Goal: Information Seeking & Learning: Learn about a topic

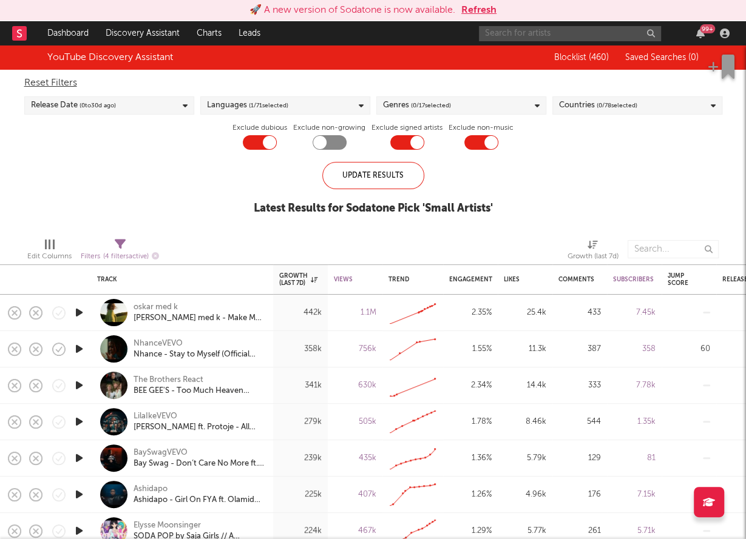
click at [599, 33] on input "text" at bounding box center [570, 33] width 182 height 15
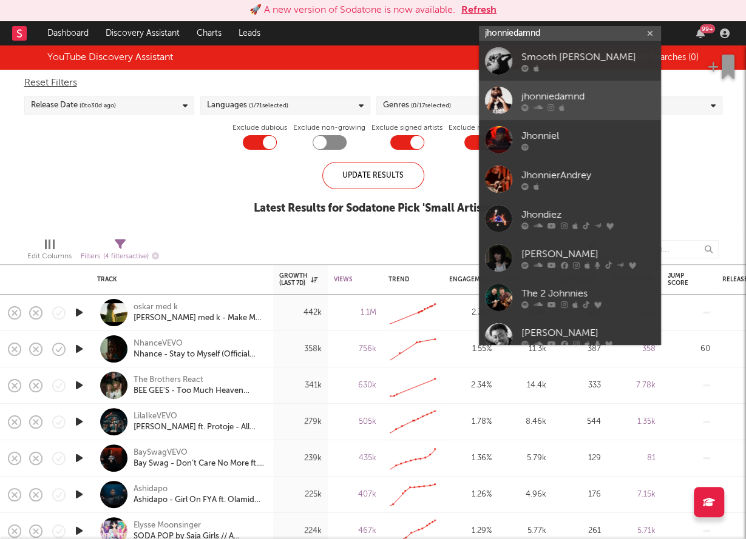
type input "jhonniedamnd"
click at [596, 87] on link "jhonniedamnd" at bounding box center [570, 100] width 182 height 39
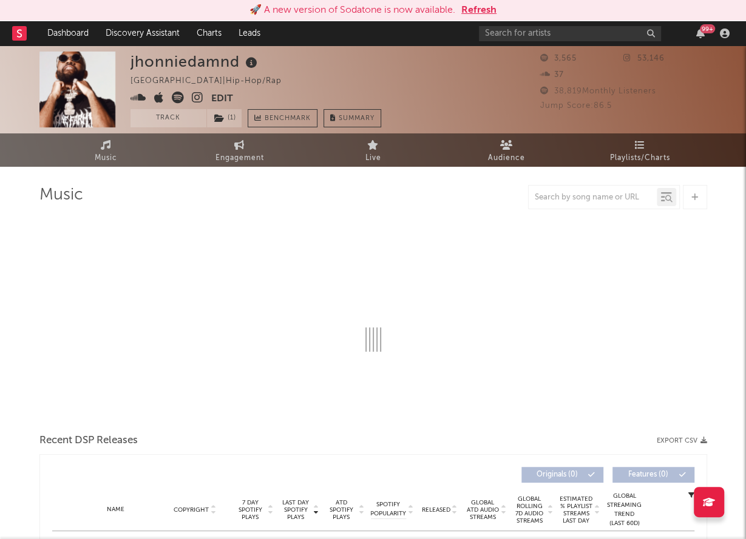
select select "6m"
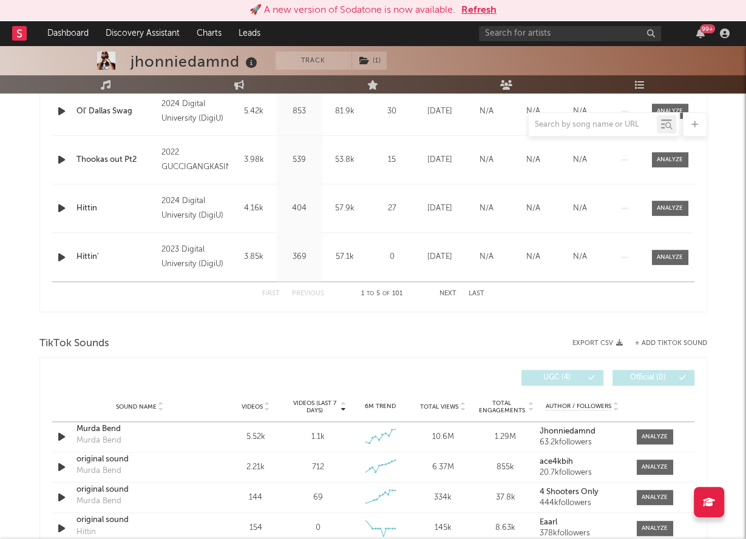
scroll to position [589, 0]
click at [656, 429] on span at bounding box center [654, 436] width 36 height 15
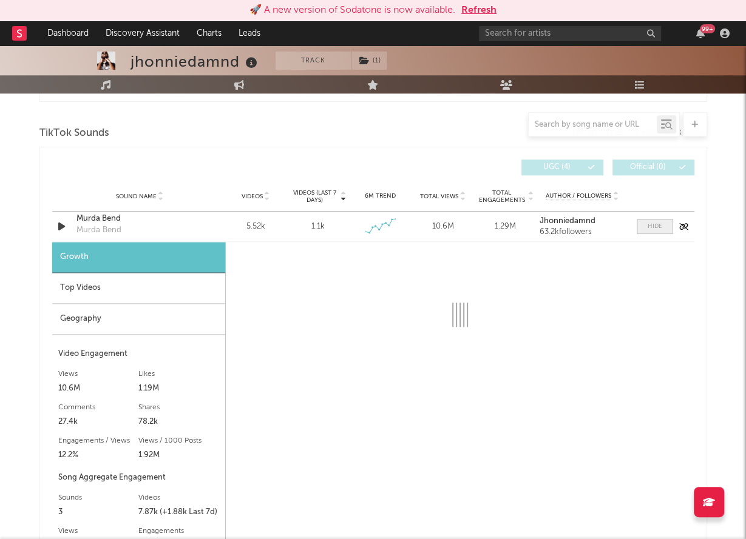
select select "6m"
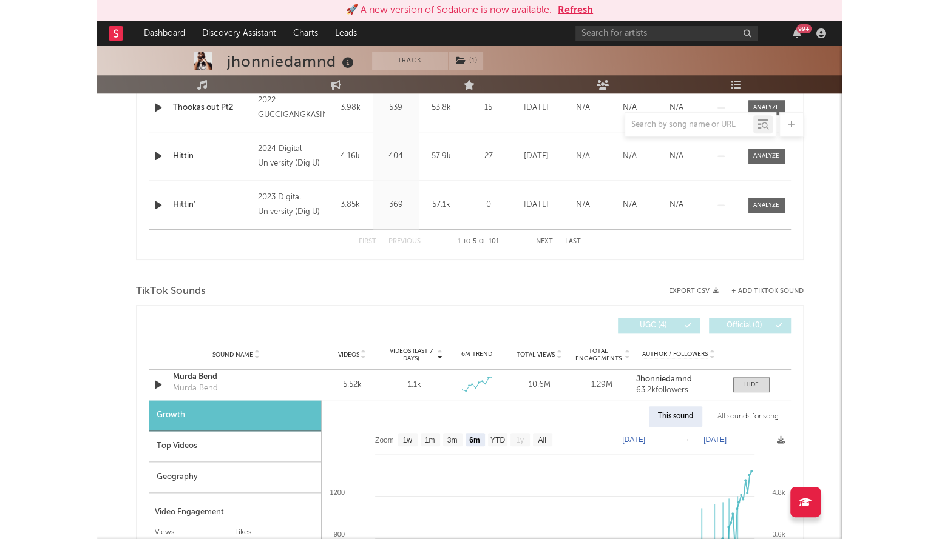
scroll to position [0, 0]
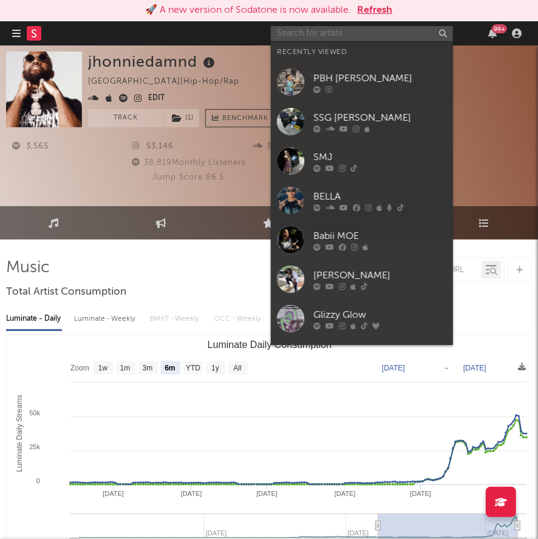
click at [335, 38] on input "text" at bounding box center [362, 33] width 182 height 15
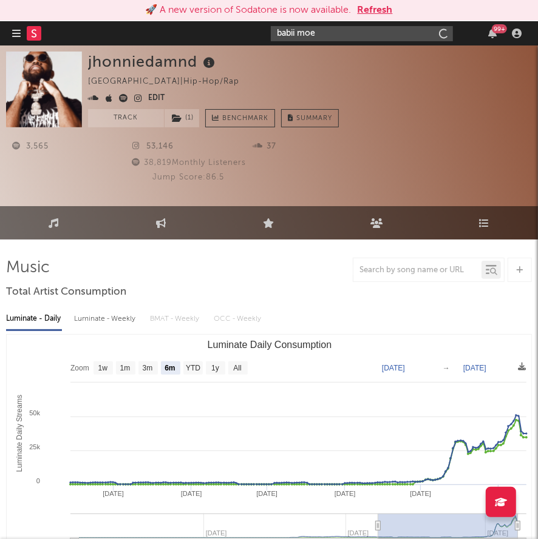
type input "babii moe"
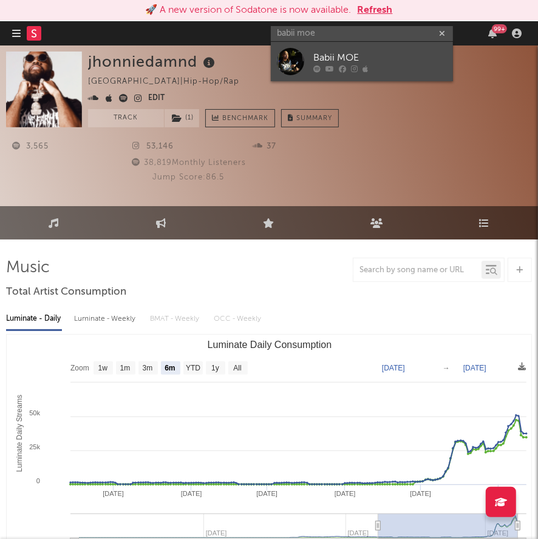
click at [334, 49] on link "Babii MOE" at bounding box center [362, 61] width 182 height 39
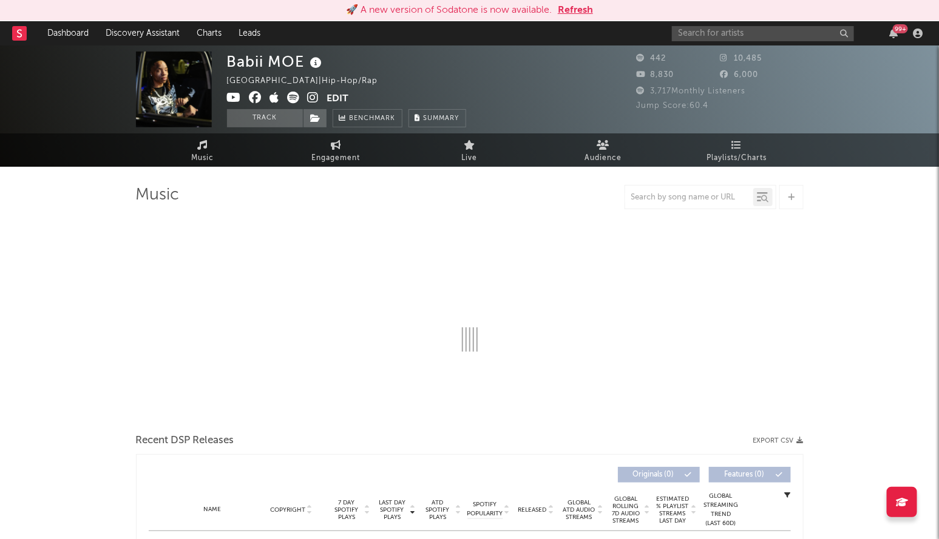
select select "1w"
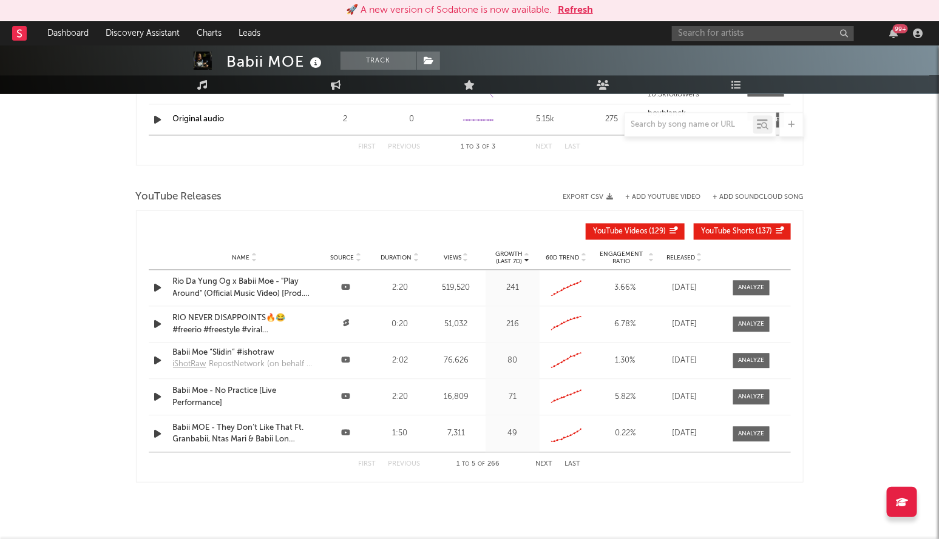
scroll to position [983, 0]
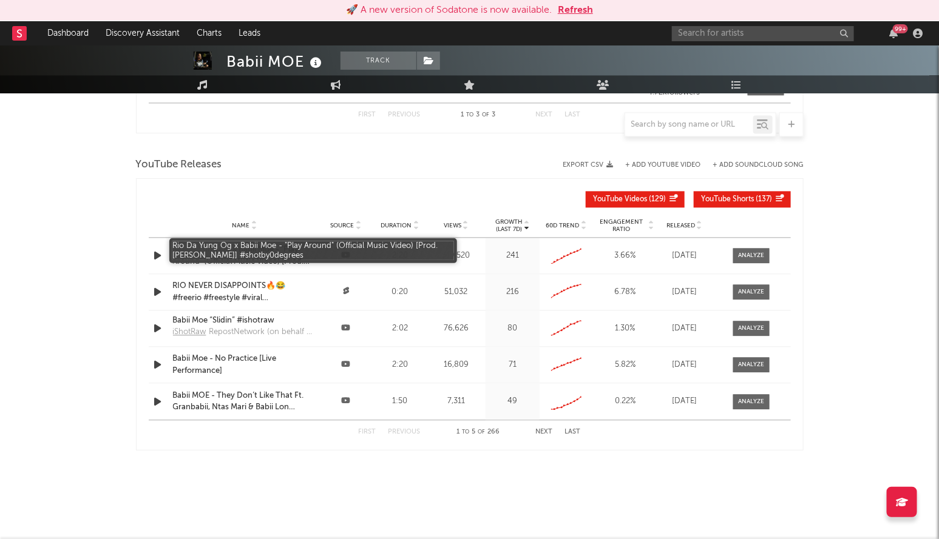
click at [250, 254] on div "Rio Da Yung Og x Babii Moe - "Play Around" (Official Music Video) [Prod. Don Be…" at bounding box center [244, 256] width 143 height 24
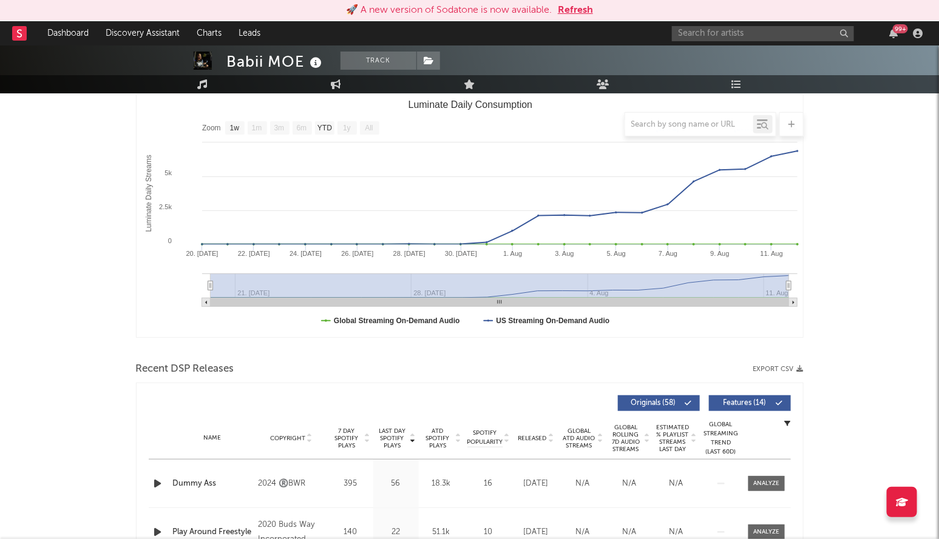
scroll to position [0, 0]
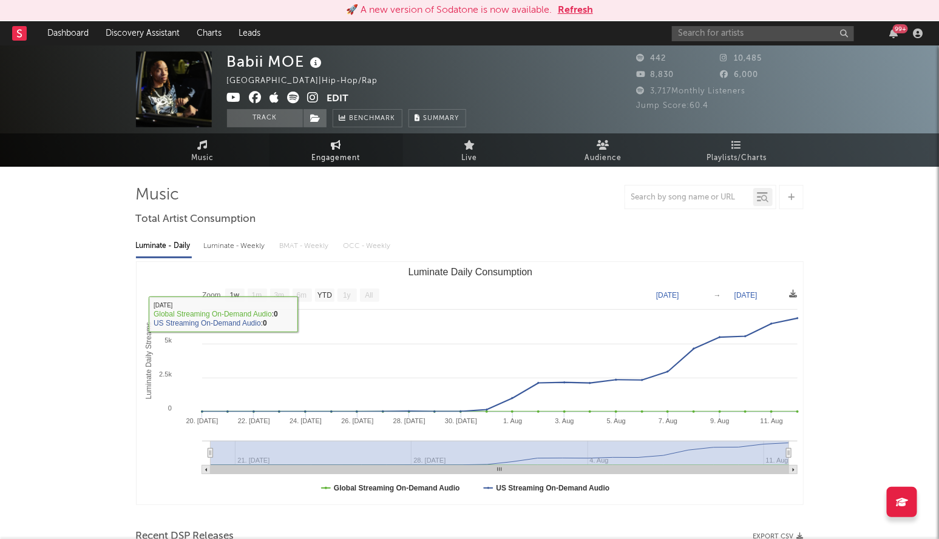
click at [361, 147] on link "Engagement" at bounding box center [335, 149] width 133 height 33
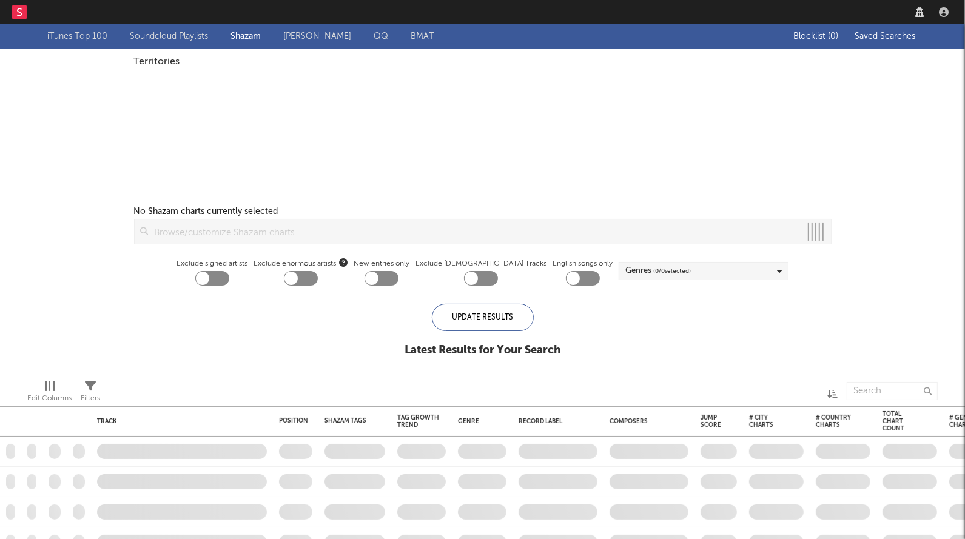
checkbox input "true"
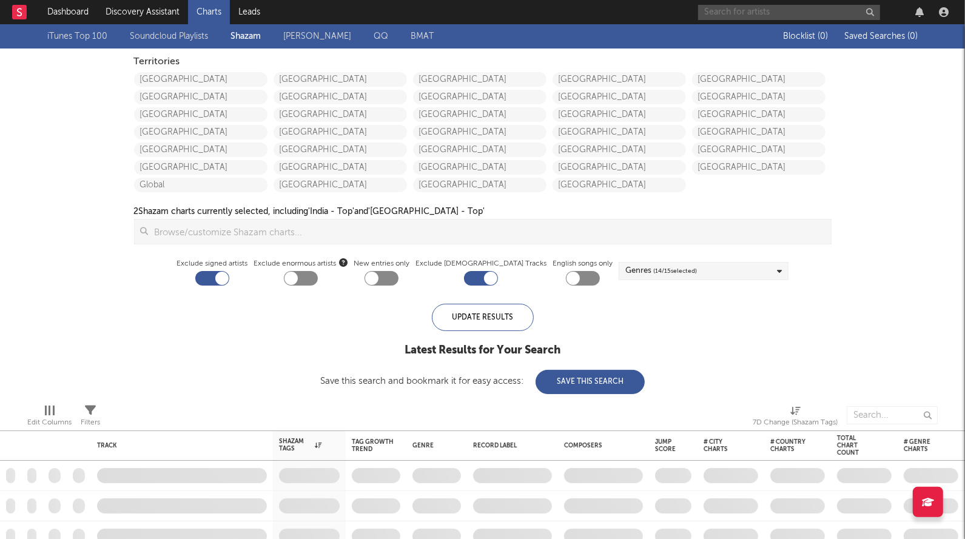
click at [763, 9] on input "text" at bounding box center [789, 12] width 182 height 15
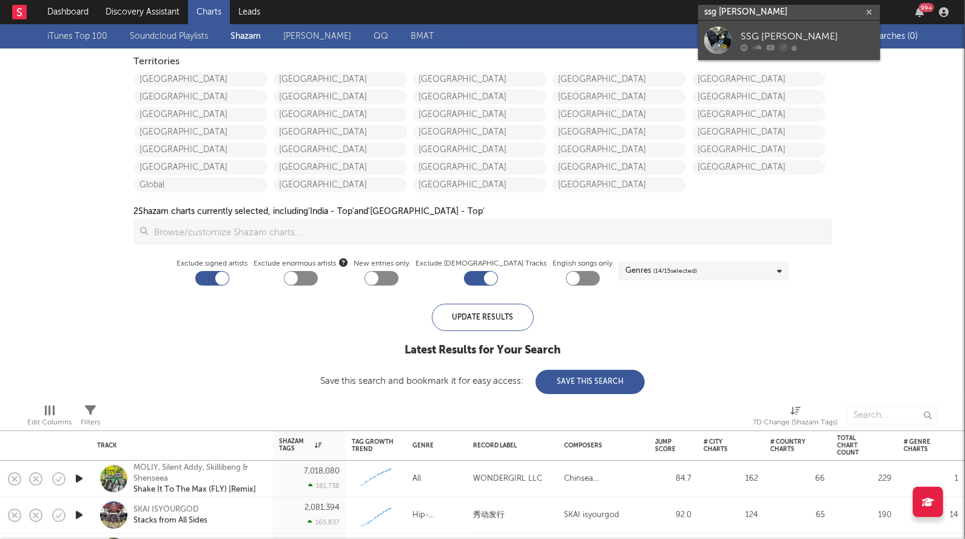
type input "ssg [PERSON_NAME]"
click at [803, 23] on link "SSG [PERSON_NAME]" at bounding box center [789, 40] width 182 height 39
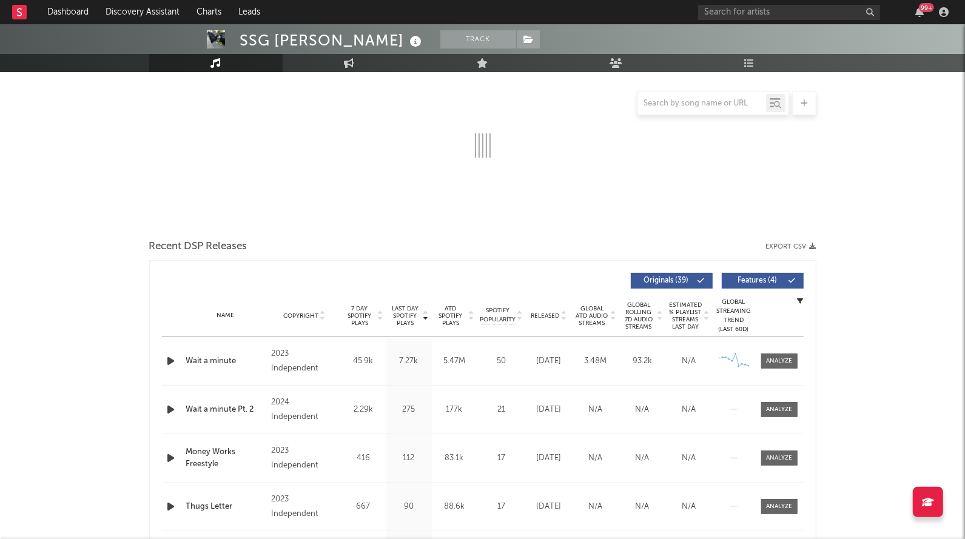
select select "6m"
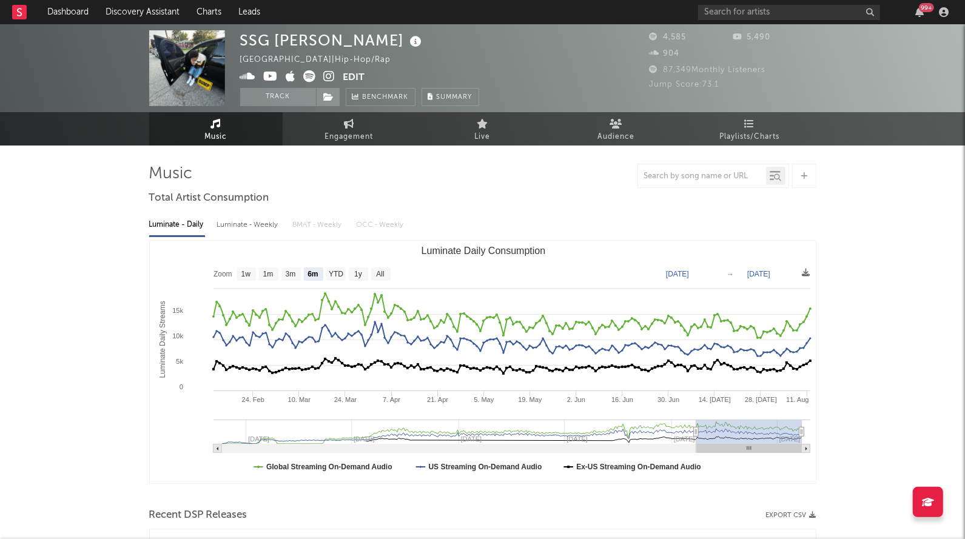
click at [328, 73] on icon at bounding box center [330, 76] width 12 height 12
click at [755, 123] on link "Playlists/Charts" at bounding box center [749, 128] width 133 height 33
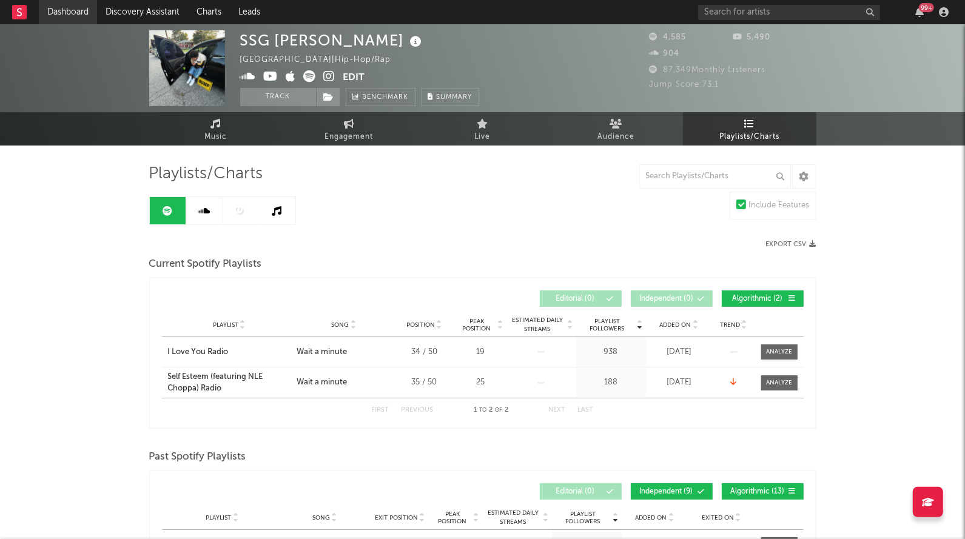
click at [81, 22] on link "Dashboard" at bounding box center [68, 12] width 58 height 24
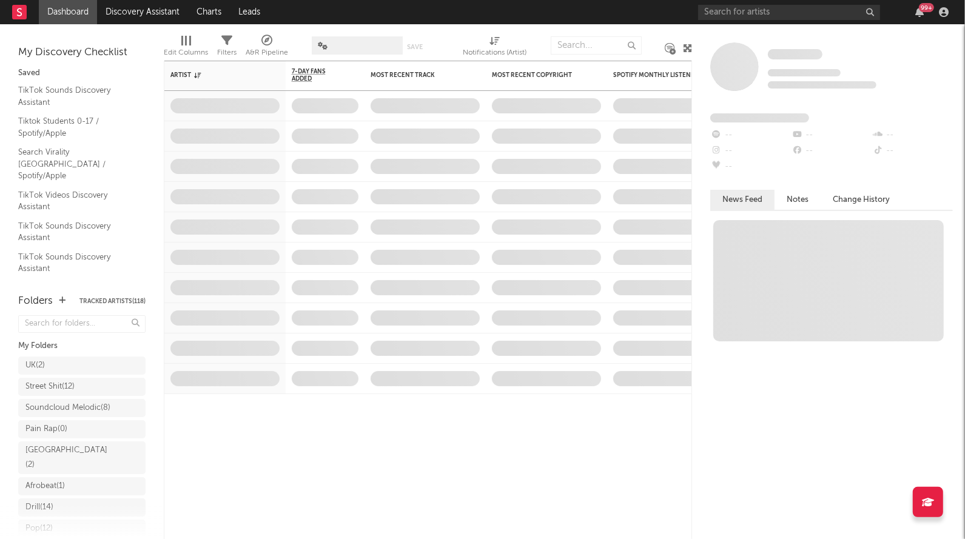
scroll to position [223, 0]
click at [52, 477] on div "Research Priorities ( 11 )" at bounding box center [71, 480] width 92 height 15
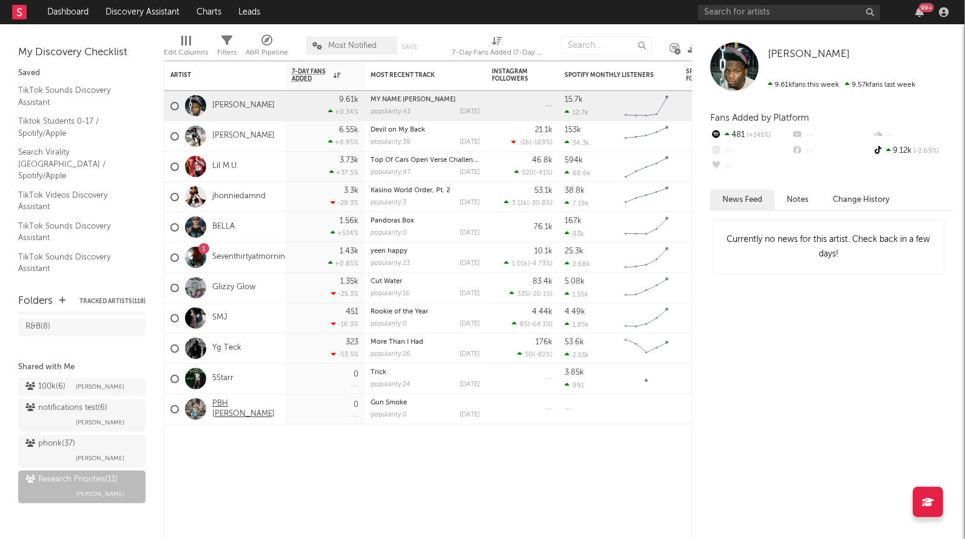
click at [225, 411] on link "PBH [PERSON_NAME]" at bounding box center [245, 409] width 67 height 21
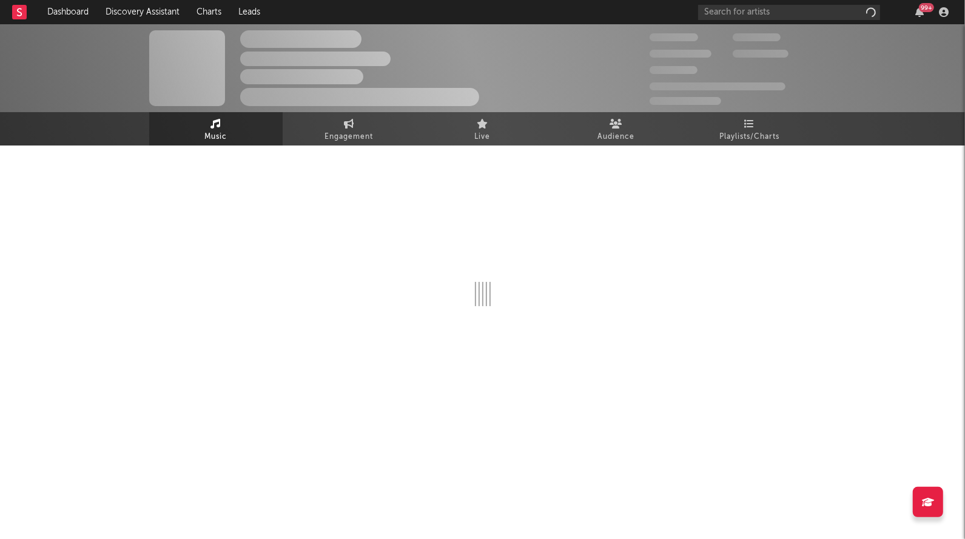
select select "1w"
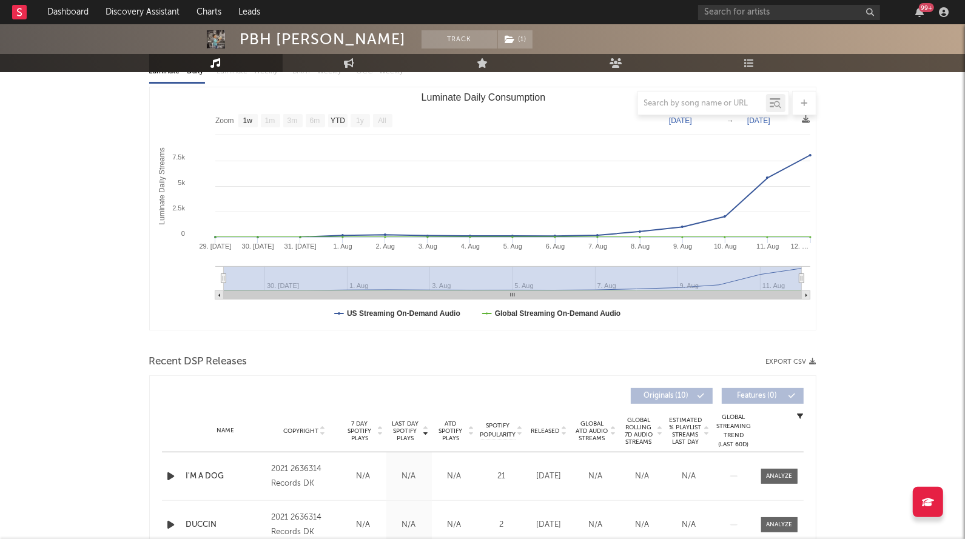
scroll to position [397, 0]
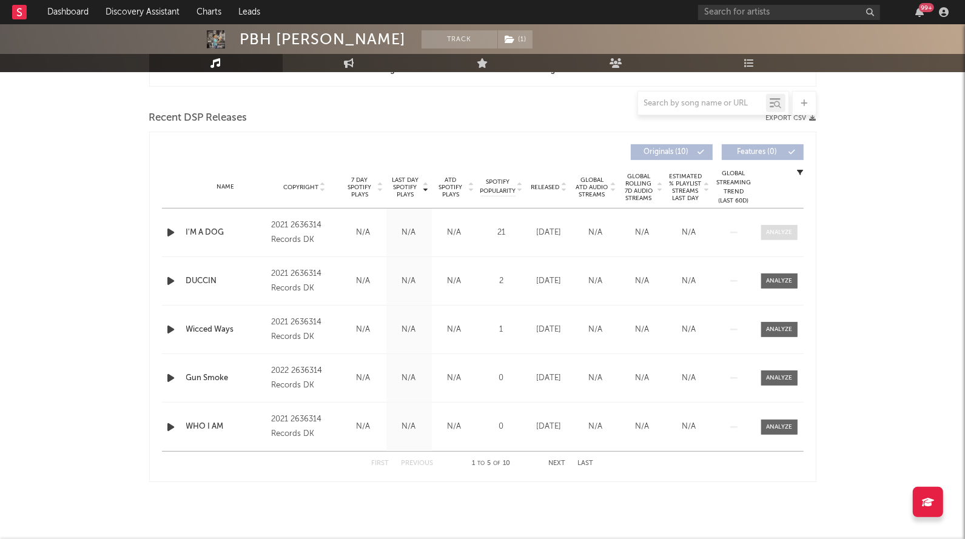
click at [775, 234] on div at bounding box center [779, 232] width 26 height 9
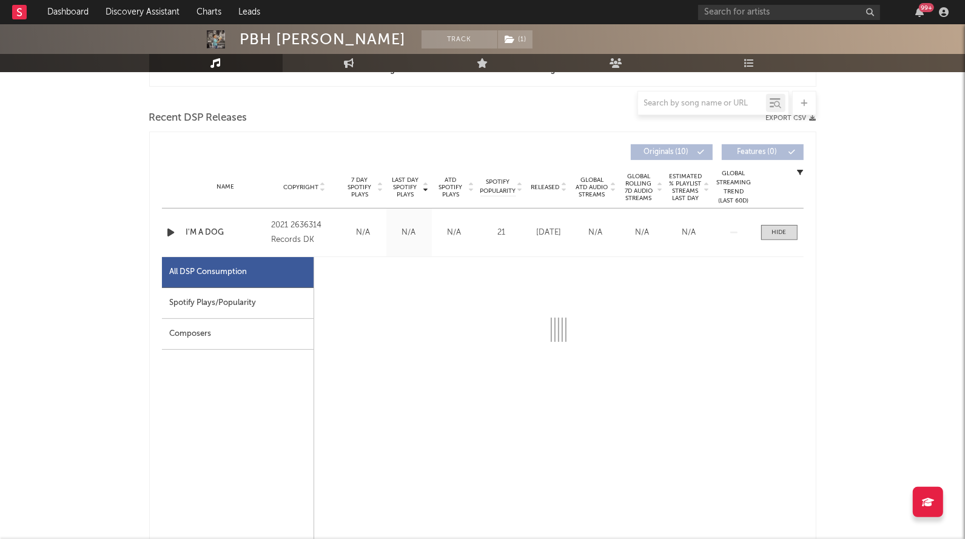
select select "1w"
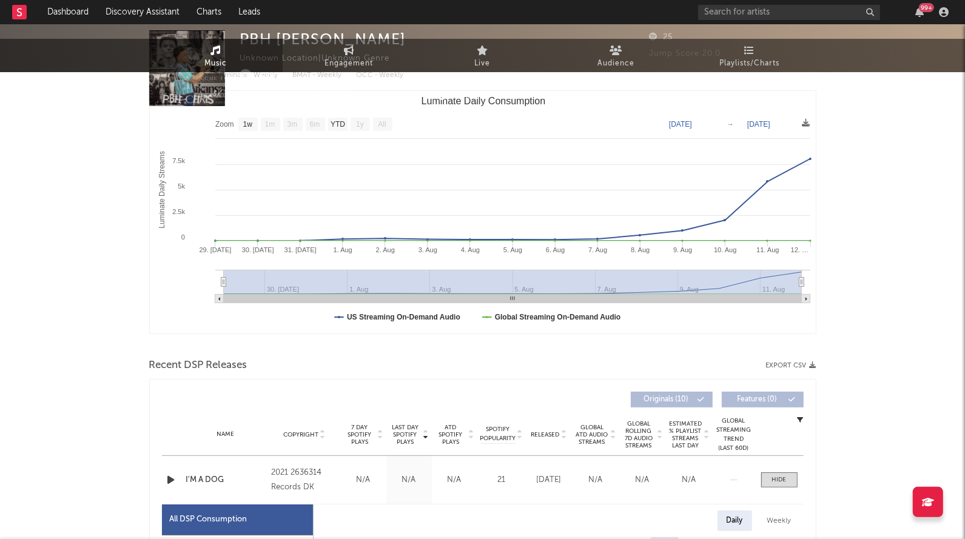
scroll to position [0, 0]
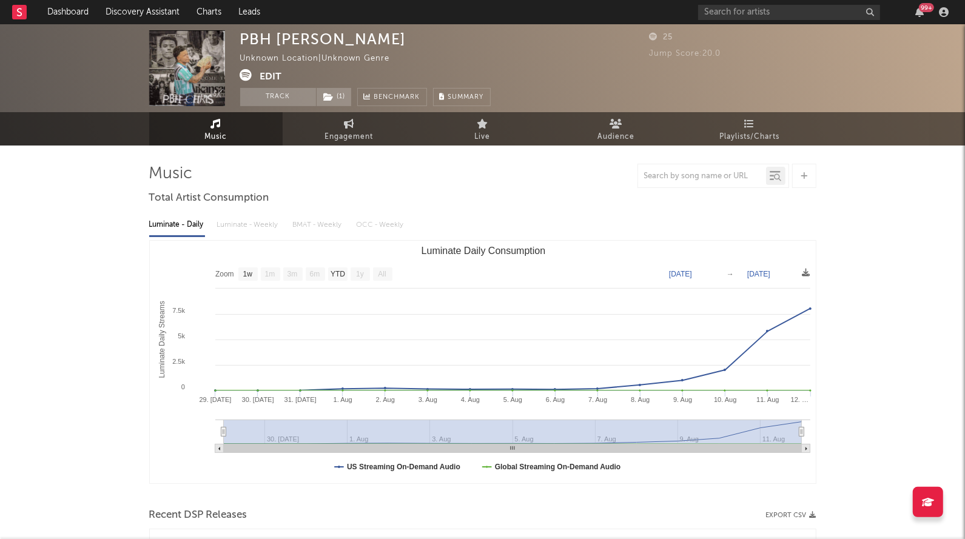
click at [244, 78] on icon at bounding box center [246, 75] width 12 height 12
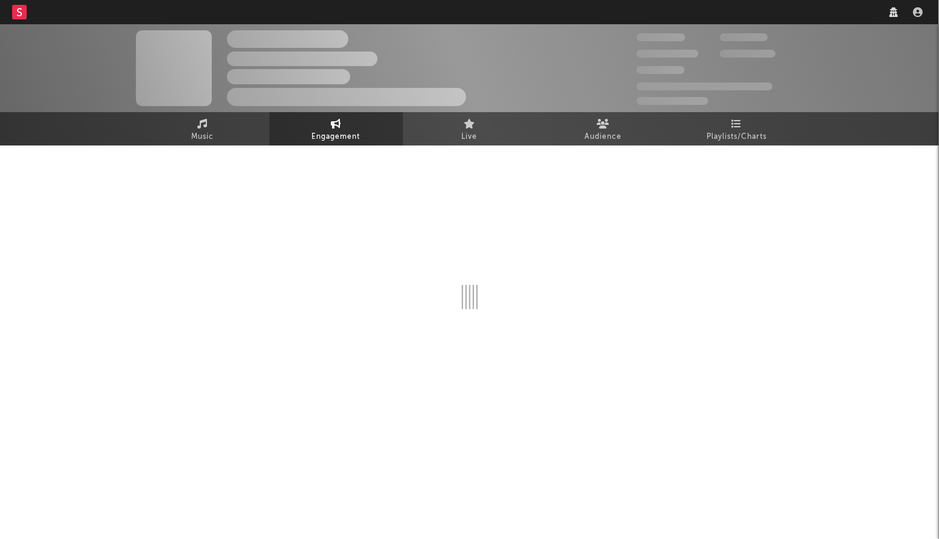
select select "1w"
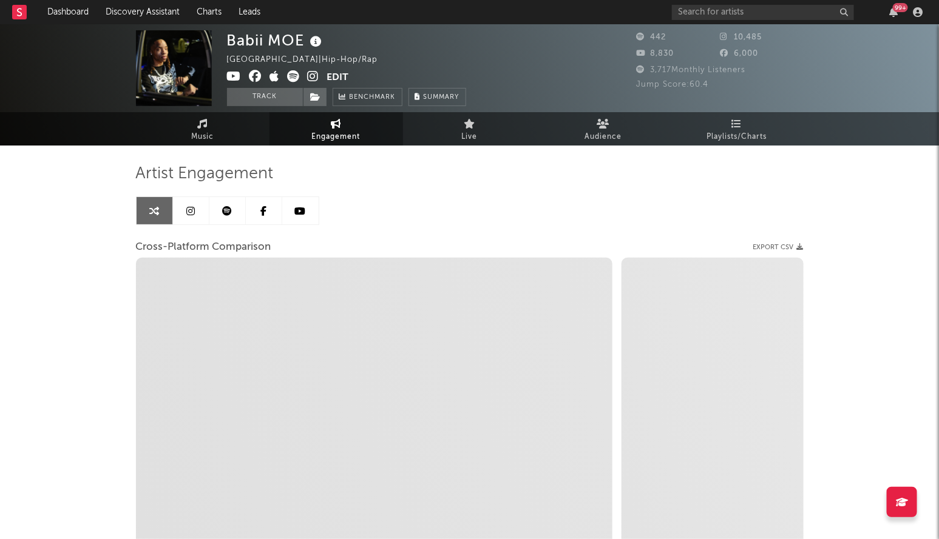
select select "1m"
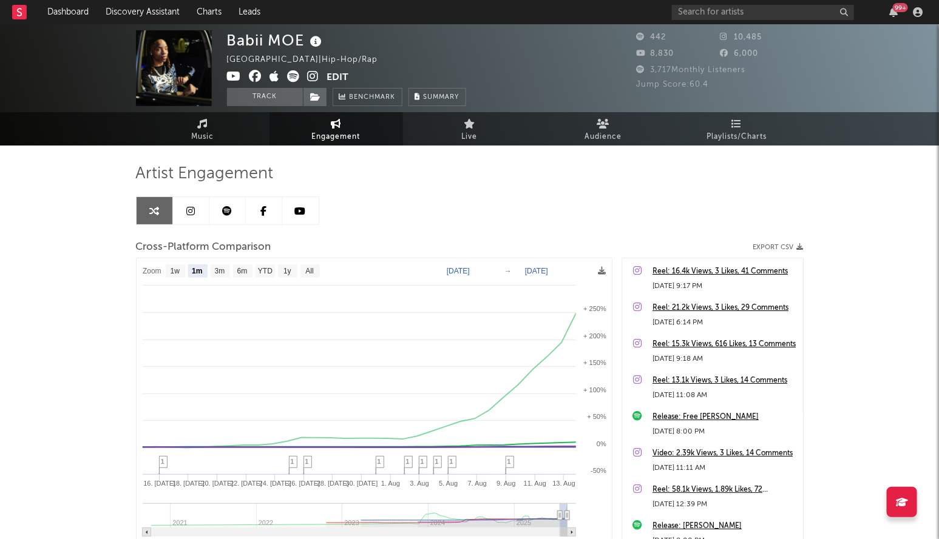
click at [484, 162] on div "Artist Engagement Cross-Platform Comparison Export CSV Zoom 1w 1m 3m 6m YTD 1y …" at bounding box center [469, 385] width 667 height 479
click at [729, 120] on link "Playlists/Charts" at bounding box center [736, 128] width 133 height 33
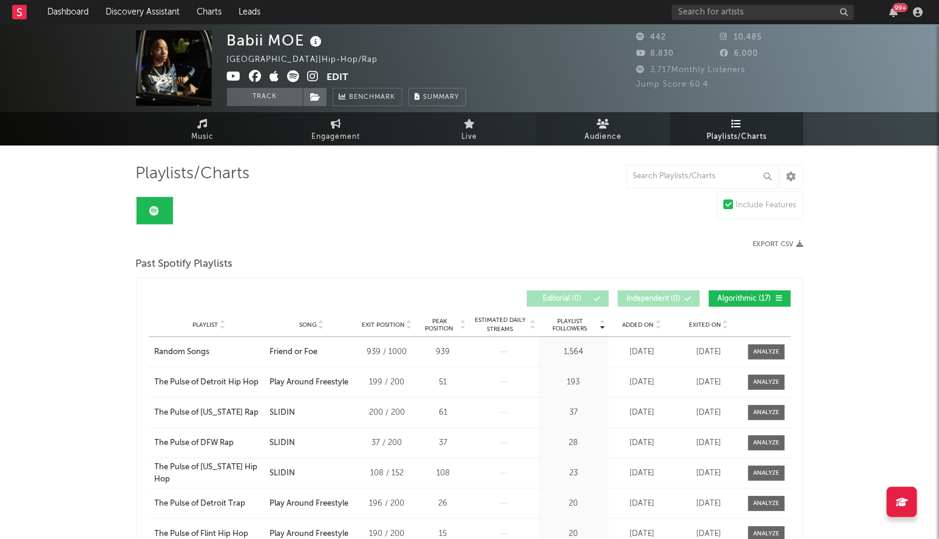
click at [578, 124] on link "Audience" at bounding box center [602, 128] width 133 height 33
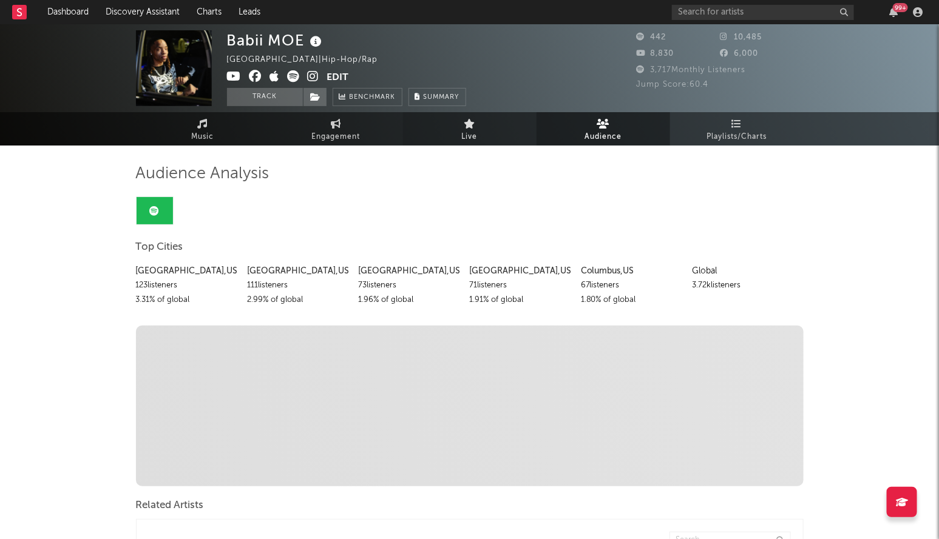
click at [487, 124] on link "Live" at bounding box center [469, 128] width 133 height 33
